Goal: Task Accomplishment & Management: Use online tool/utility

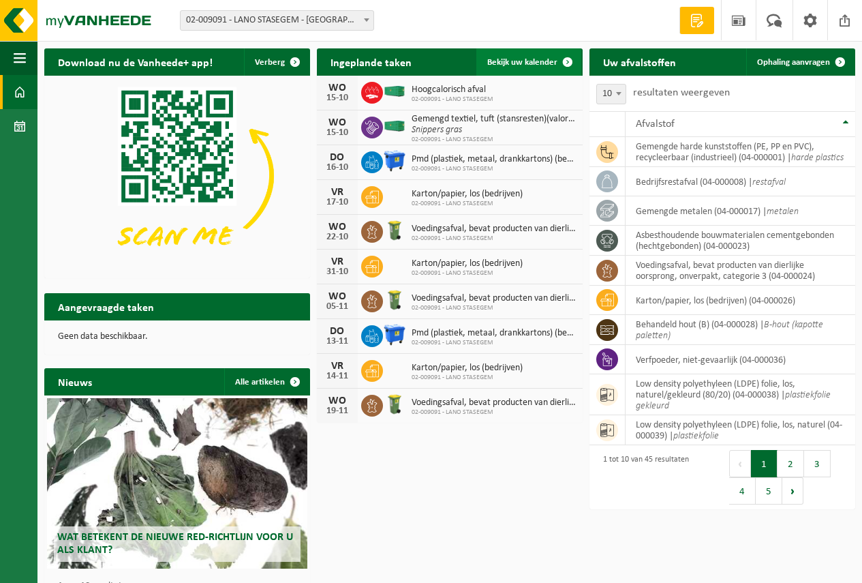
click at [511, 56] on link "Bekijk uw kalender" at bounding box center [528, 61] width 105 height 27
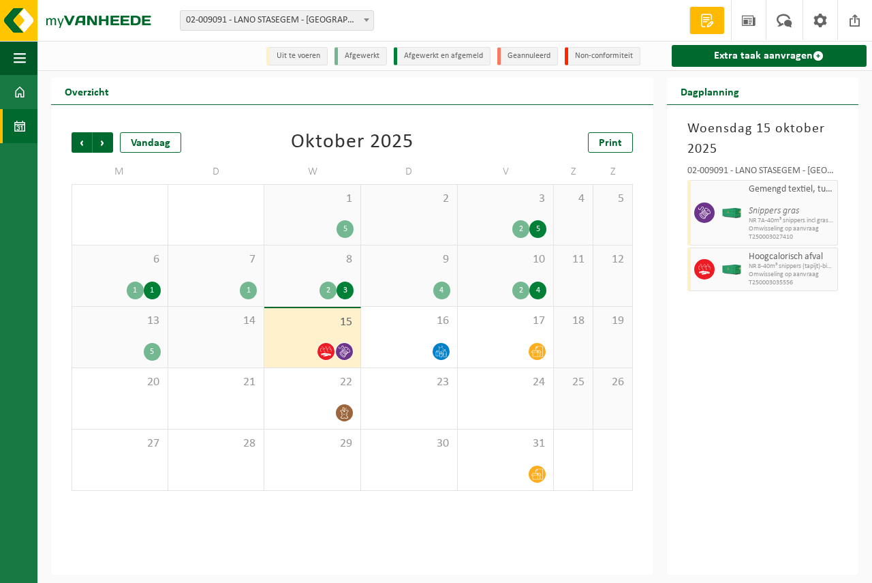
click at [340, 324] on span "15" at bounding box center [312, 322] width 82 height 15
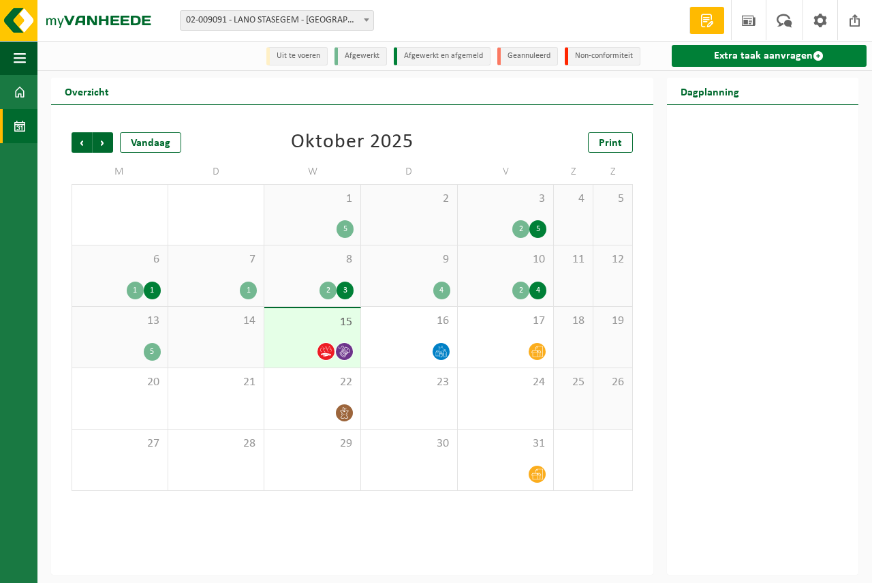
click at [759, 49] on link "Extra taak aanvragen" at bounding box center [769, 56] width 195 height 22
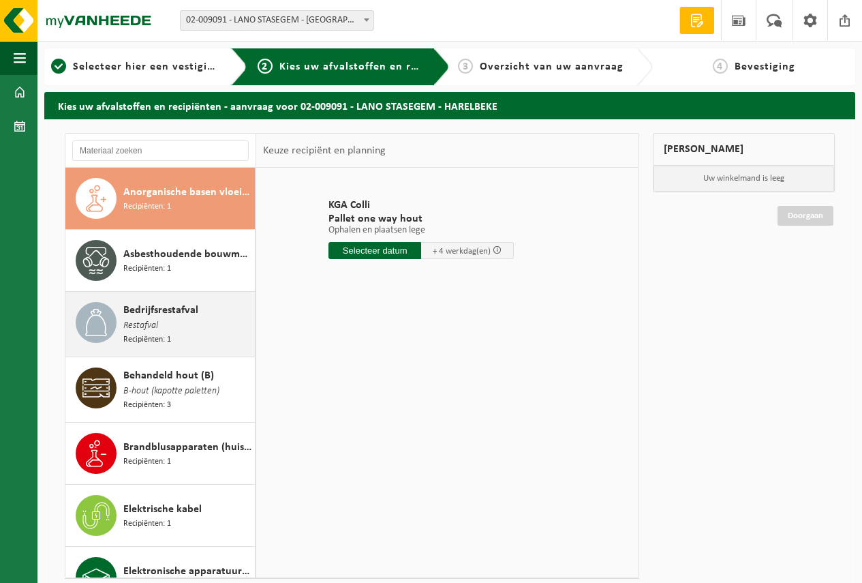
scroll to position [68, 0]
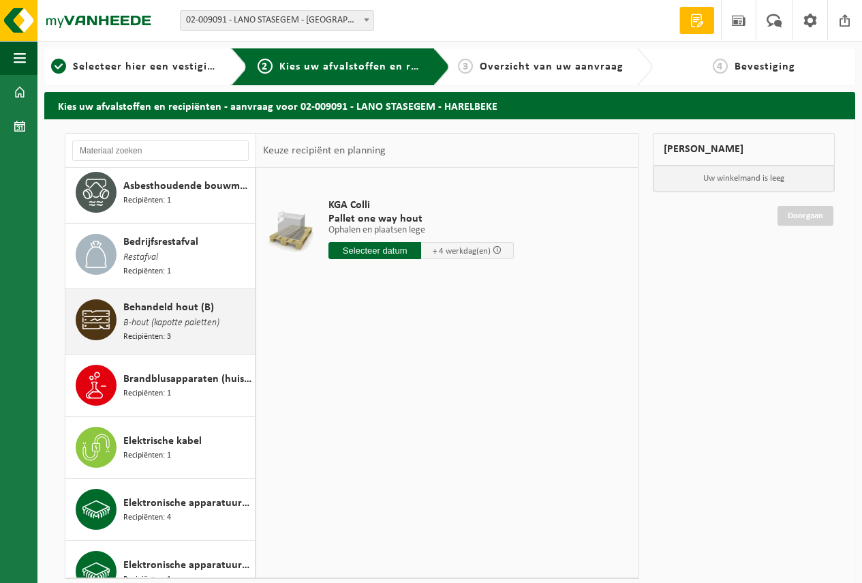
click at [183, 312] on span "Behandeld hout (B)" at bounding box center [168, 307] width 91 height 16
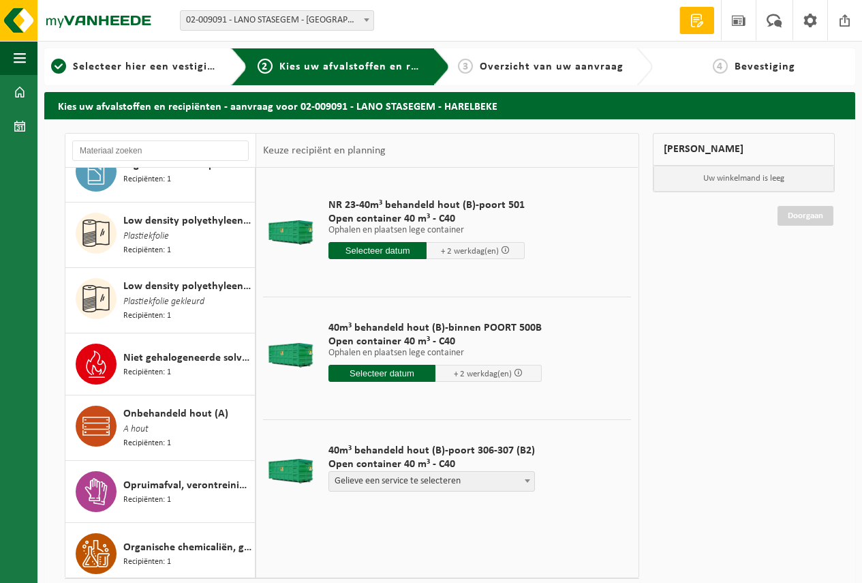
scroll to position [1550, 0]
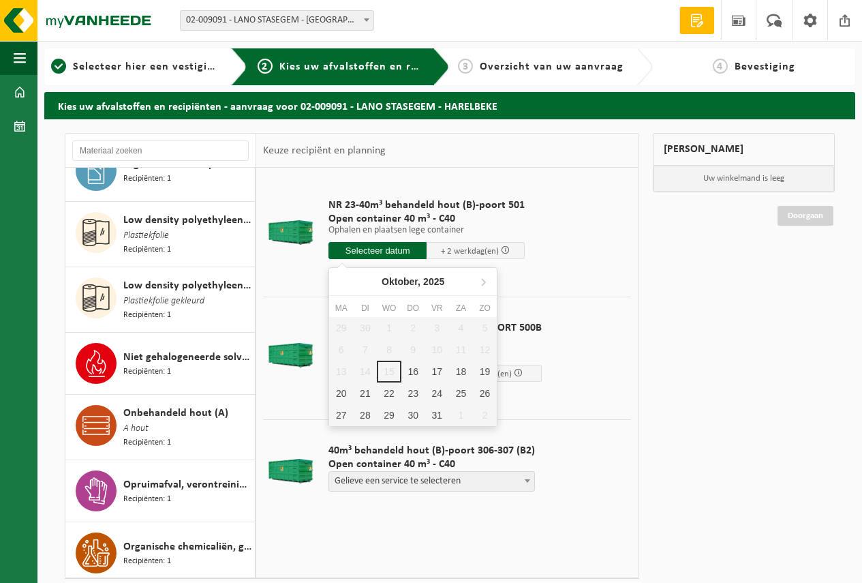
click at [373, 247] on input "text" at bounding box center [377, 250] width 98 height 17
click at [413, 366] on div "16" at bounding box center [413, 371] width 24 height 22
type input "Van 2025-10-16"
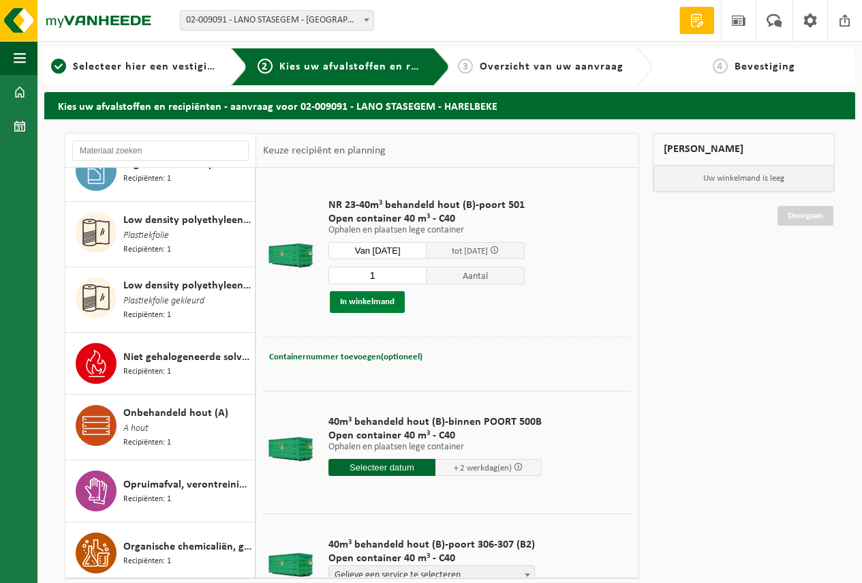
click at [363, 298] on button "In winkelmand" at bounding box center [367, 302] width 75 height 22
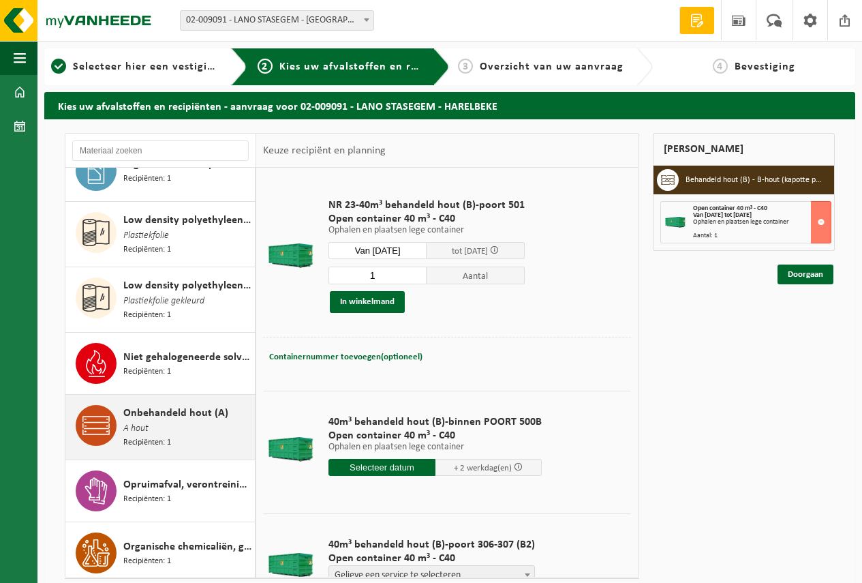
click at [178, 405] on span "Onbehandeld hout (A)" at bounding box center [175, 413] width 105 height 16
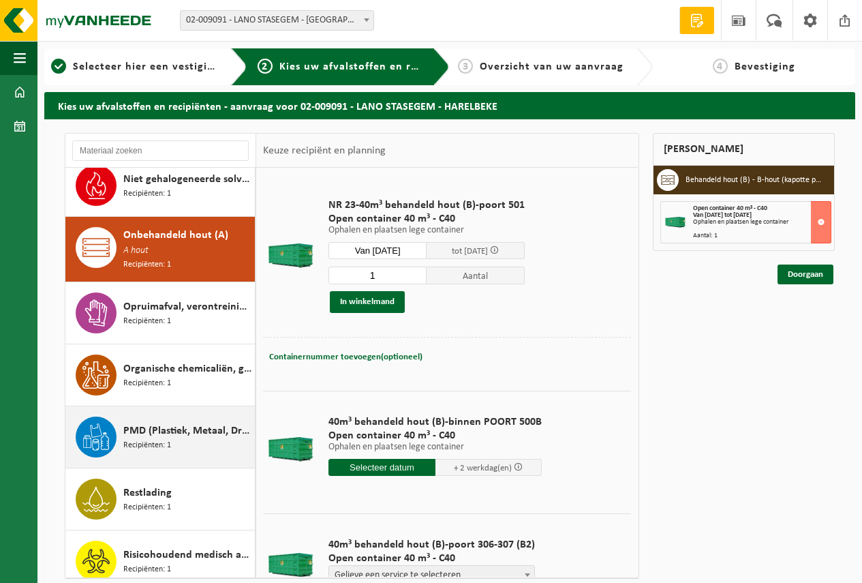
scroll to position [1753, 0]
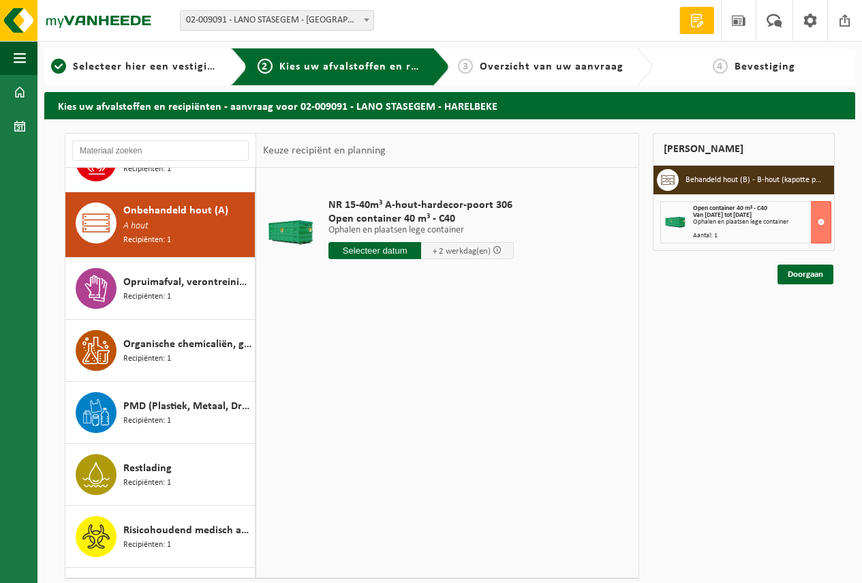
click at [369, 249] on input "text" at bounding box center [374, 250] width 93 height 17
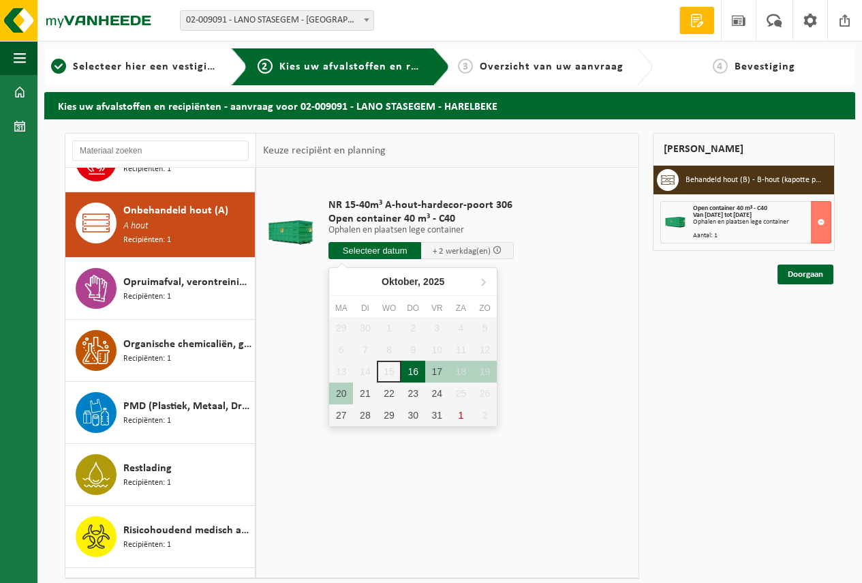
click at [408, 369] on div "16" at bounding box center [413, 371] width 24 height 22
type input "Van 2025-10-16"
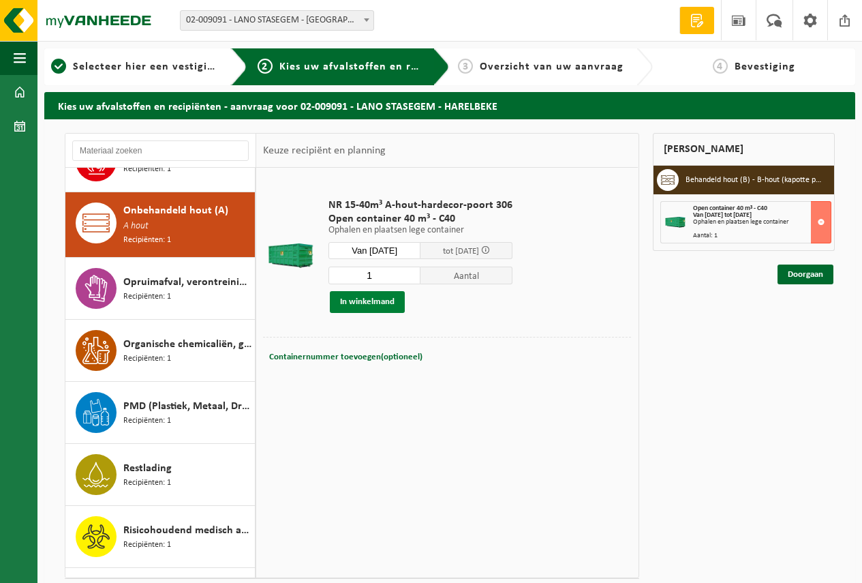
click at [363, 299] on button "In winkelmand" at bounding box center [367, 302] width 75 height 22
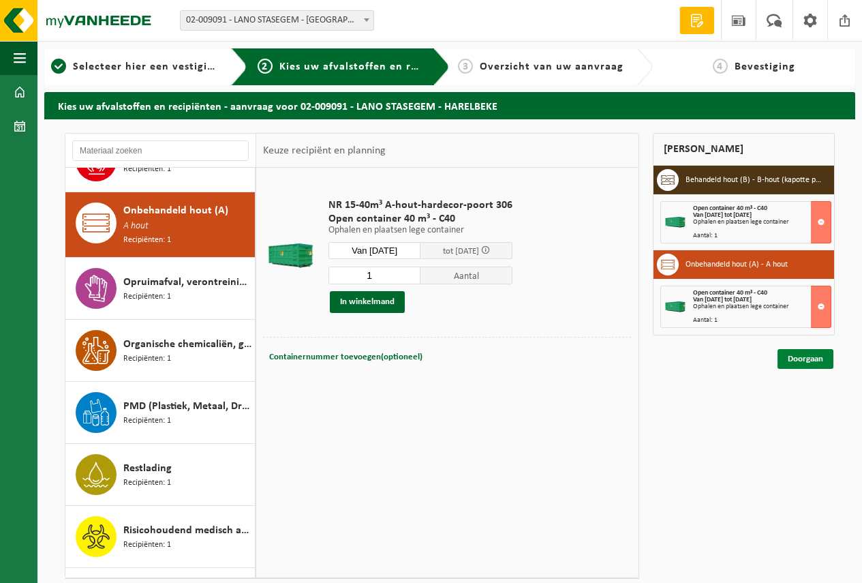
click at [805, 356] on link "Doorgaan" at bounding box center [806, 359] width 56 height 20
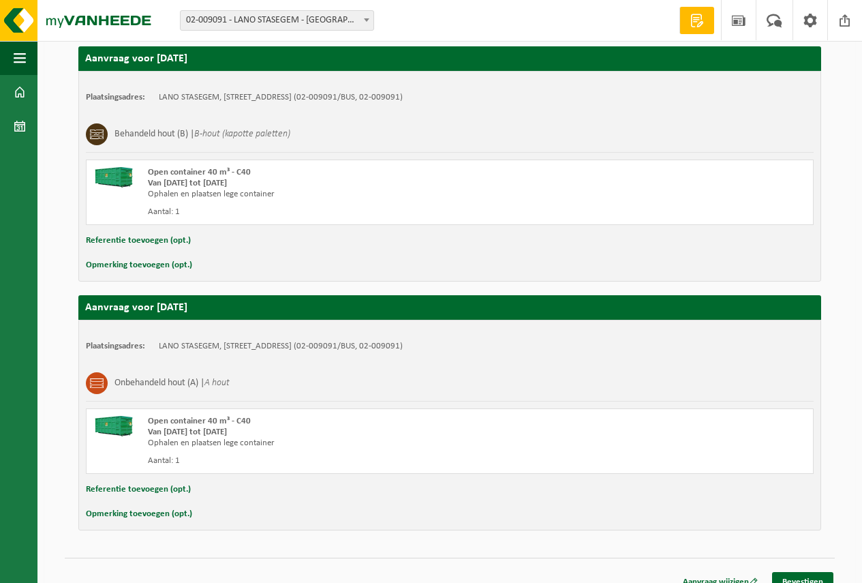
scroll to position [251, 0]
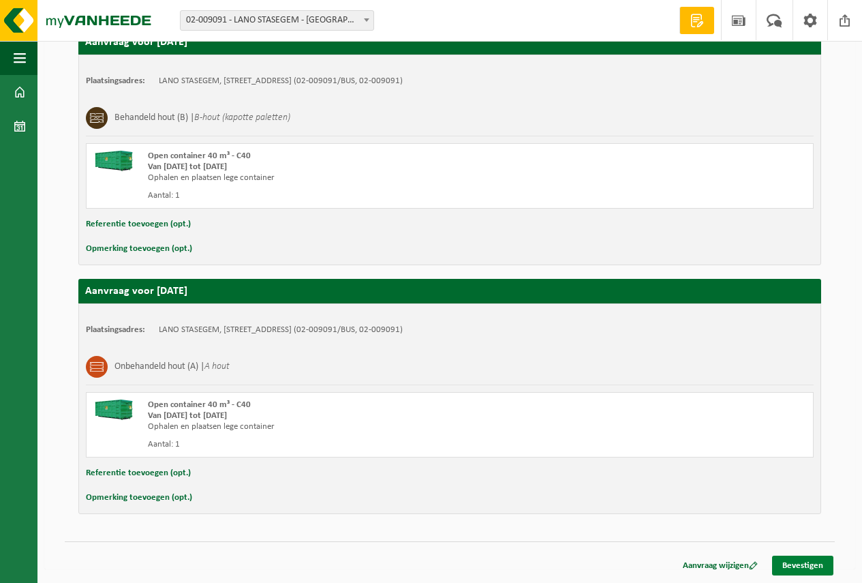
click at [800, 564] on link "Bevestigen" at bounding box center [802, 565] width 61 height 20
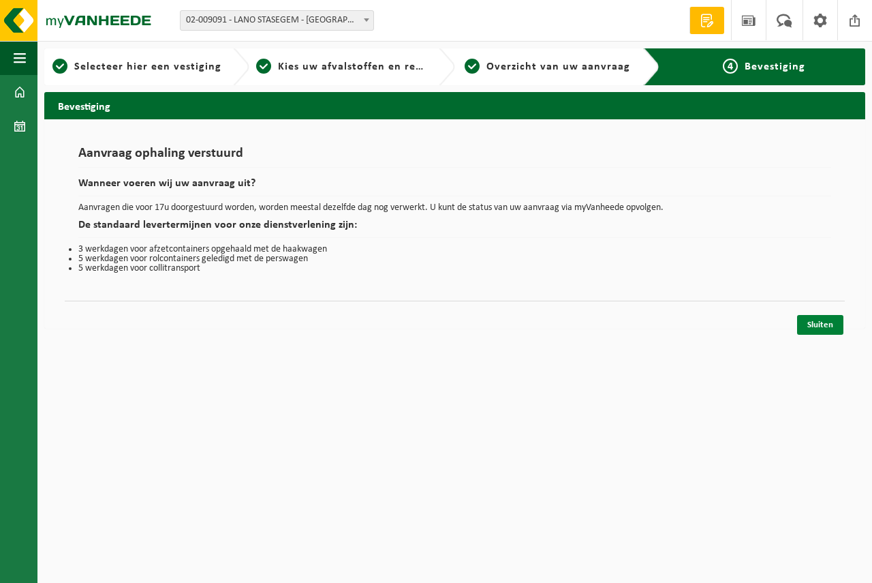
click at [819, 321] on link "Sluiten" at bounding box center [820, 325] width 46 height 20
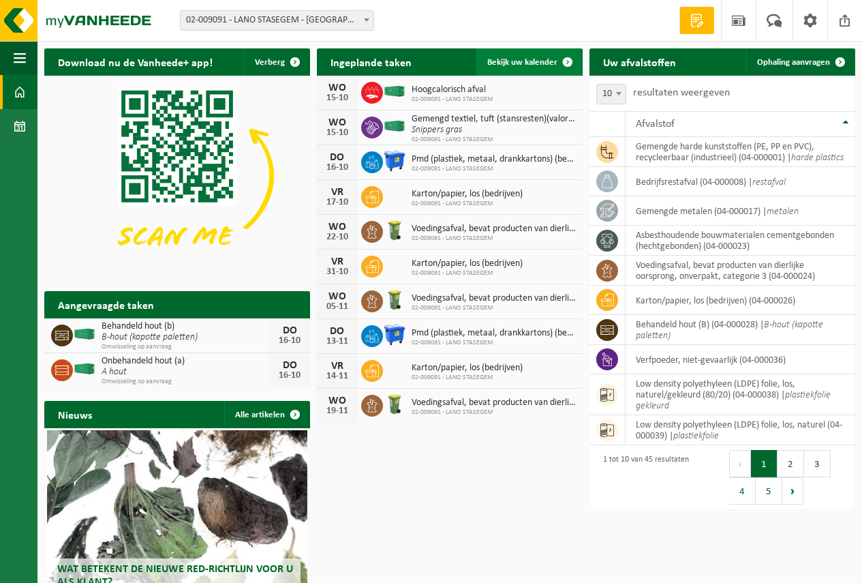
click at [514, 61] on span "Bekijk uw kalender" at bounding box center [522, 62] width 70 height 9
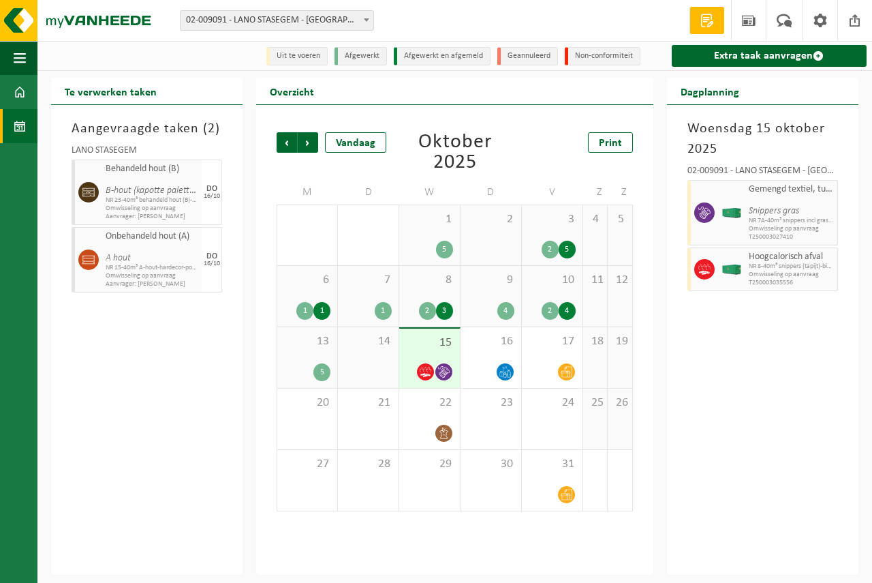
click at [316, 357] on div "13 5" at bounding box center [307, 357] width 60 height 61
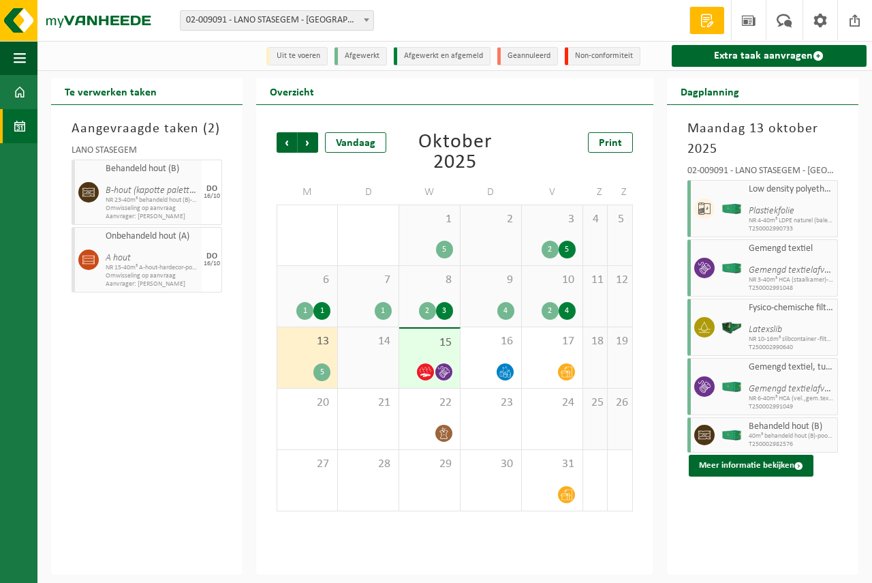
click at [428, 352] on div "15" at bounding box center [429, 357] width 61 height 59
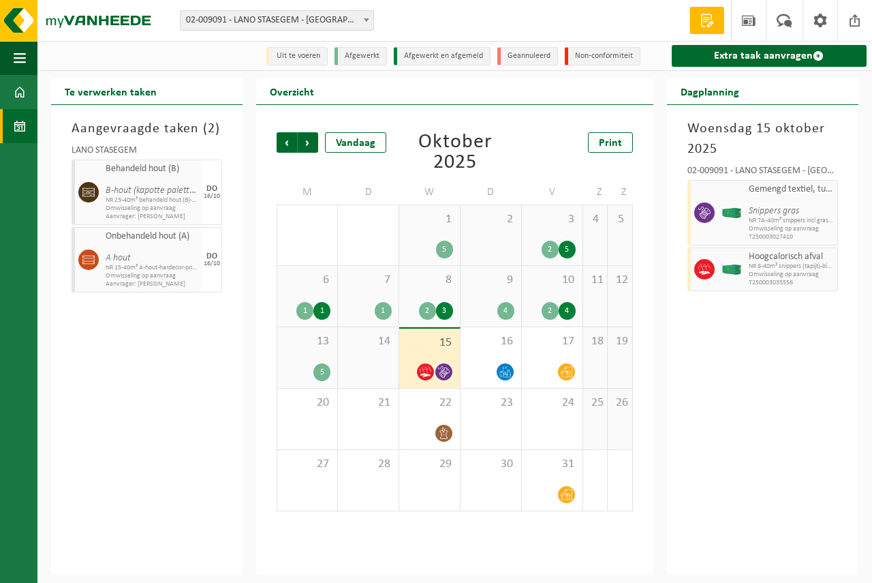
click at [314, 351] on div "13 5" at bounding box center [307, 357] width 60 height 61
